Goal: Entertainment & Leisure: Consume media (video, audio)

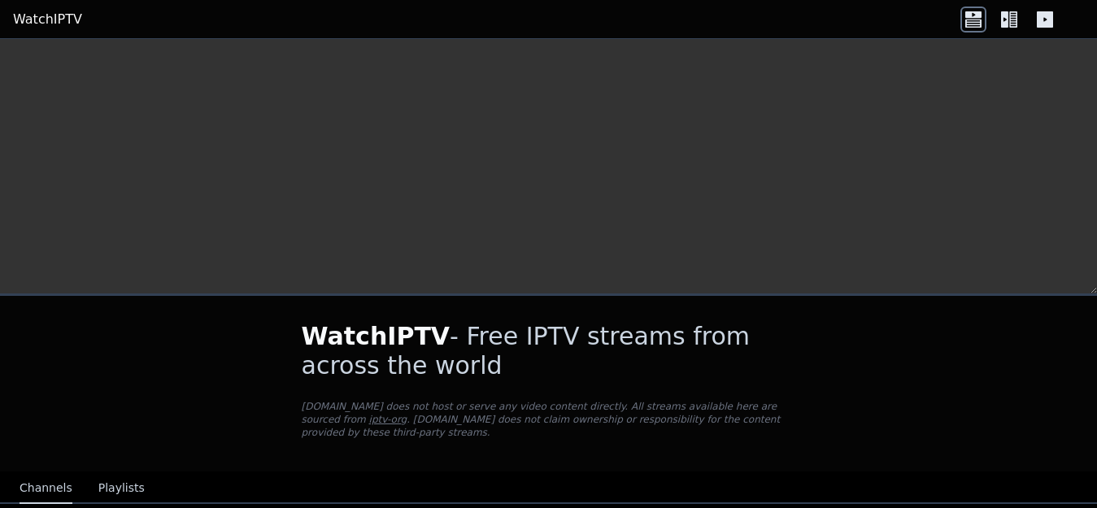
scroll to position [407, 0]
